Goal: Information Seeking & Learning: Learn about a topic

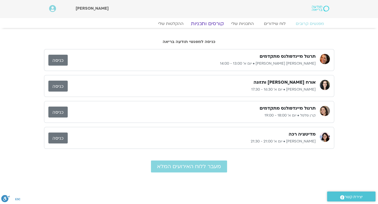
click at [213, 22] on link "קורסים ותכניות" at bounding box center [207, 24] width 45 height 6
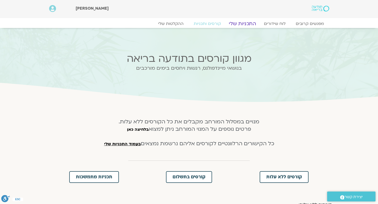
click at [246, 24] on link "התכניות שלי" at bounding box center [242, 24] width 39 height 6
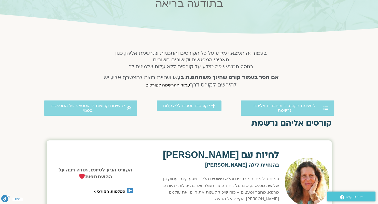
scroll to position [69, 0]
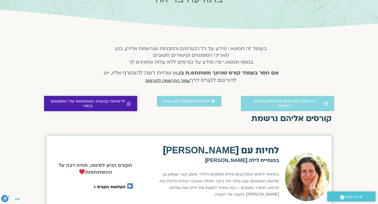
click at [97, 102] on span "לרשימת קבוצות הוואטסאפ של המפגשים במנוי" at bounding box center [88, 103] width 76 height 9
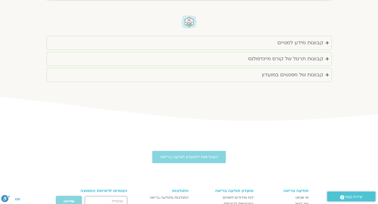
scroll to position [549, 0]
click at [281, 73] on div "קבוצות של מפגשים במועדון" at bounding box center [292, 75] width 61 height 8
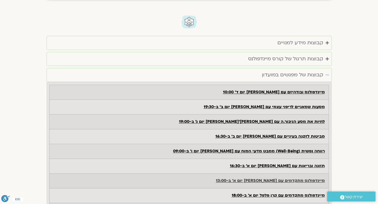
click at [291, 181] on strong "מיינדפולנס מתקדמים עם סיגל בירן יום א׳ ב-13:00" at bounding box center [270, 181] width 109 height 6
